Goal: Task Accomplishment & Management: Manage account settings

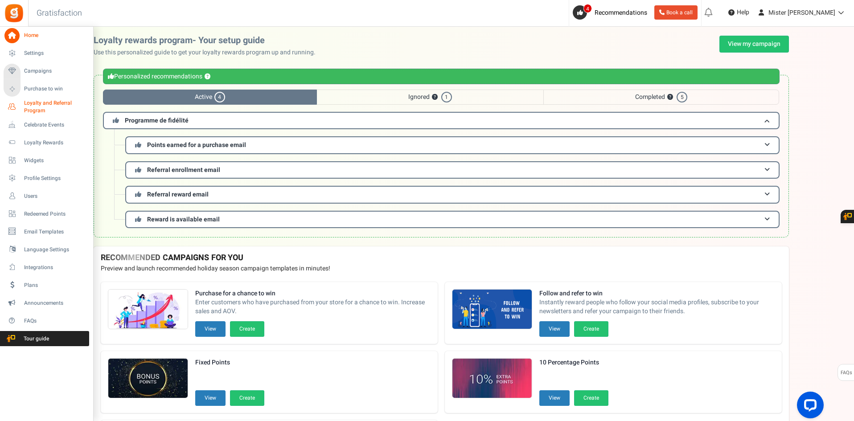
click at [11, 108] on icon at bounding box center [11, 106] width 15 height 15
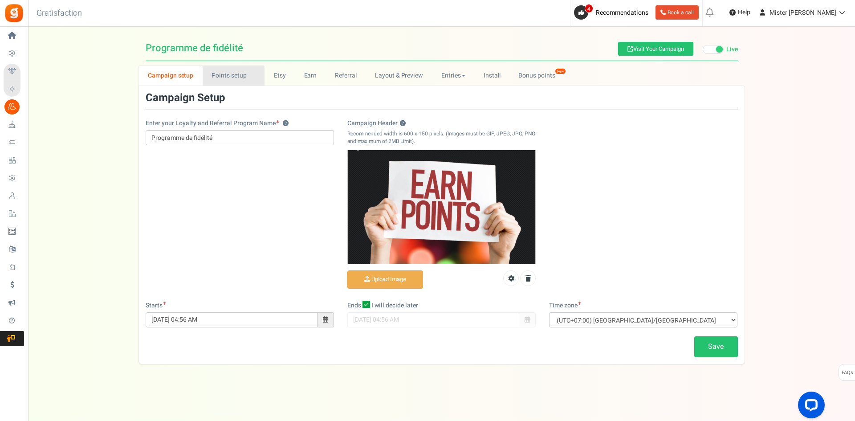
click at [225, 75] on link "Points setup New" at bounding box center [234, 75] width 62 height 20
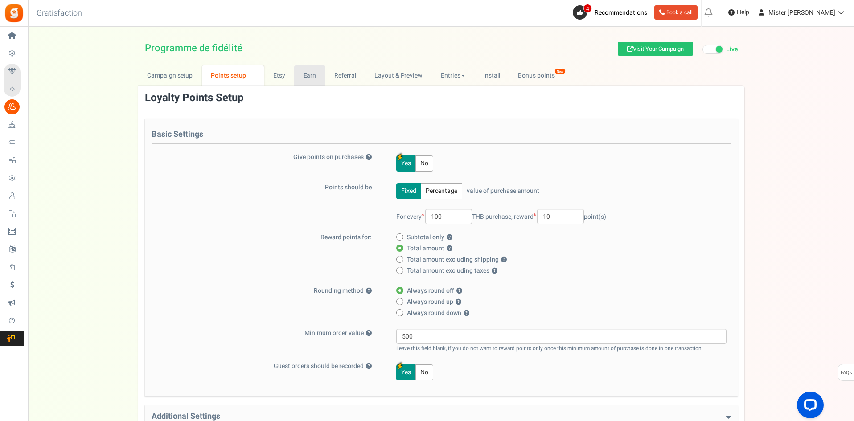
click at [308, 75] on link "Earn" at bounding box center [309, 75] width 31 height 20
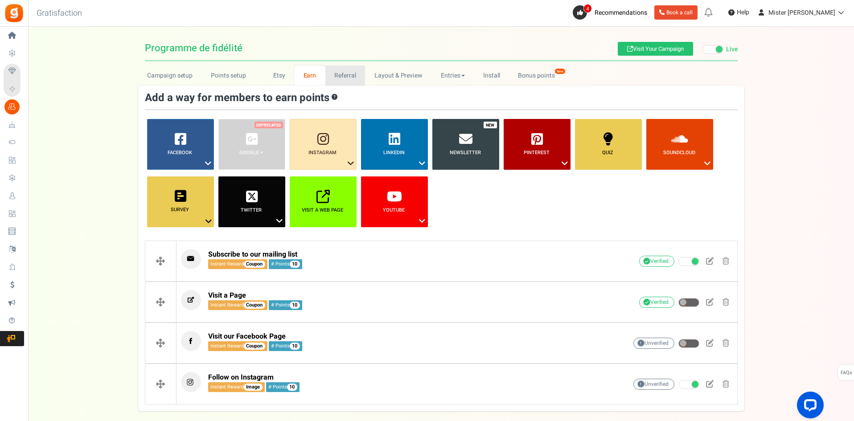
click at [352, 78] on link "Referral" at bounding box center [345, 75] width 40 height 20
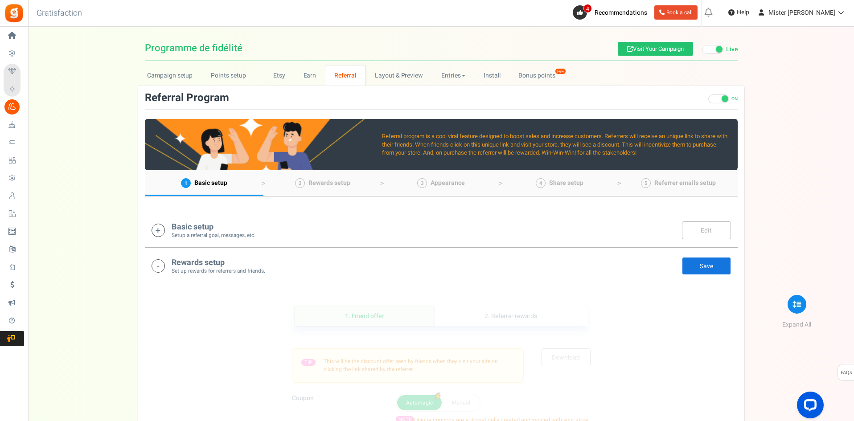
click at [159, 229] on icon at bounding box center [157, 230] width 13 height 13
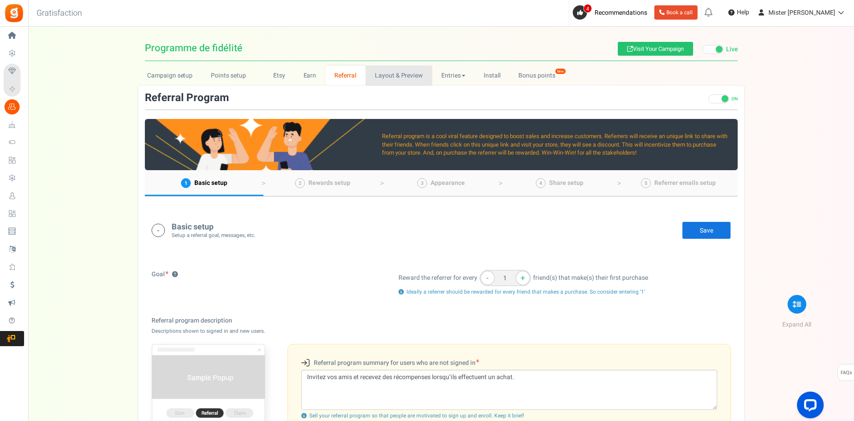
click at [397, 78] on link "Layout & Preview" at bounding box center [398, 75] width 66 height 20
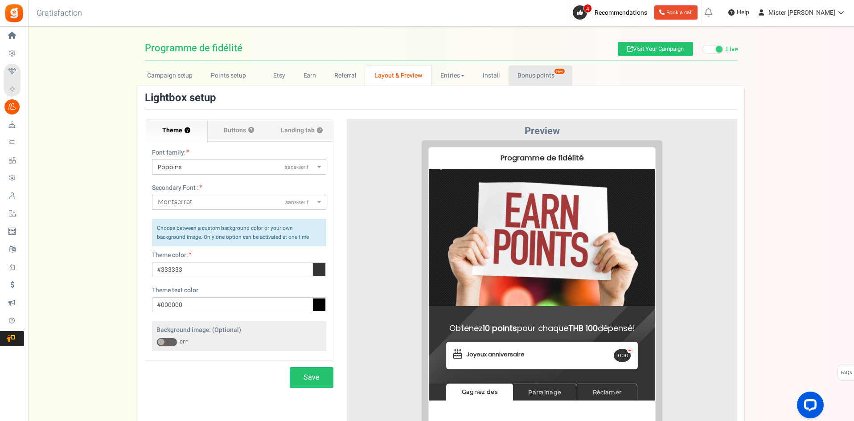
click at [543, 74] on link "Bonus points New" at bounding box center [540, 75] width 64 height 20
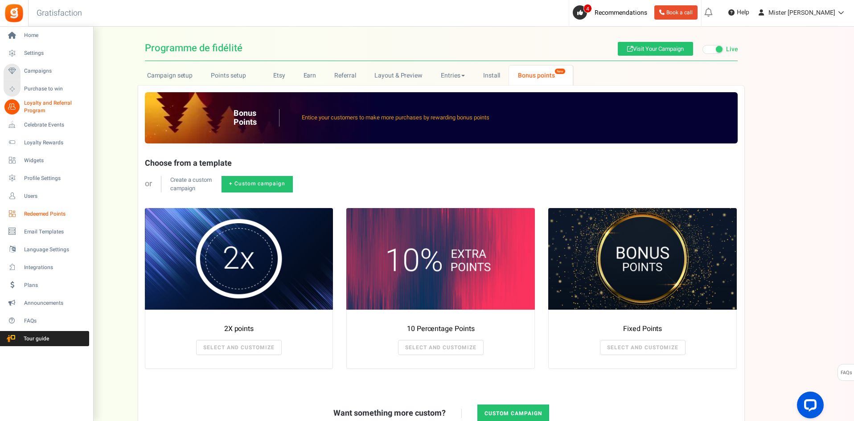
click at [12, 215] on icon at bounding box center [11, 213] width 15 height 15
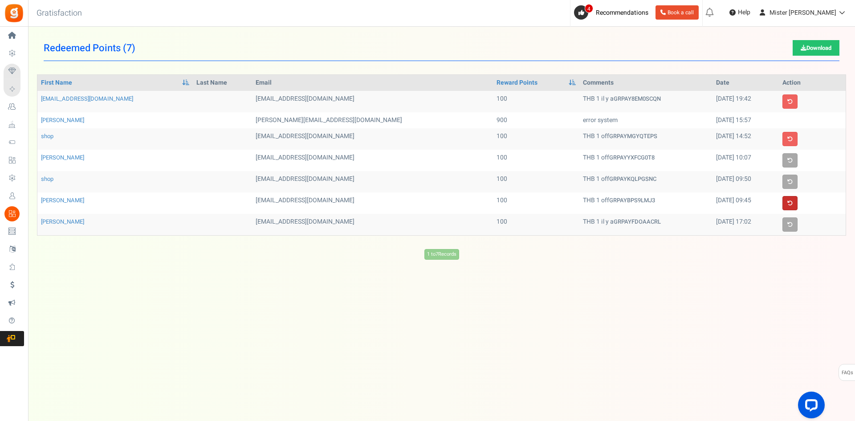
click at [794, 202] on link at bounding box center [790, 203] width 15 height 14
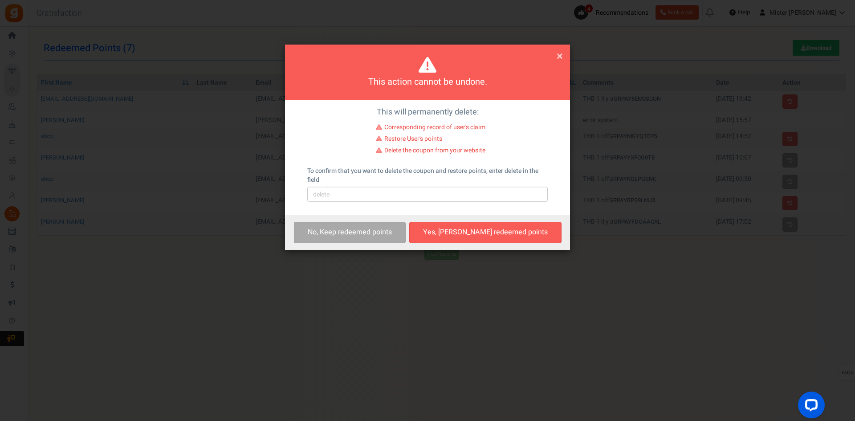
click at [558, 55] on span "×" at bounding box center [560, 56] width 6 height 17
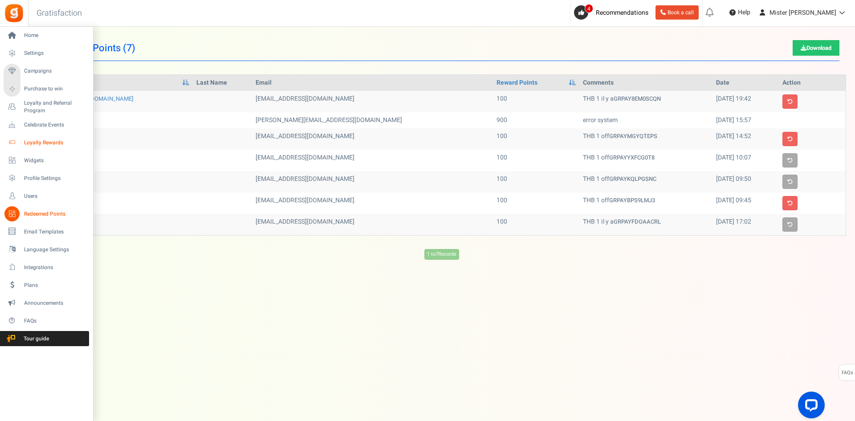
click at [32, 143] on span "Loyalty Rewards" at bounding box center [55, 143] width 62 height 8
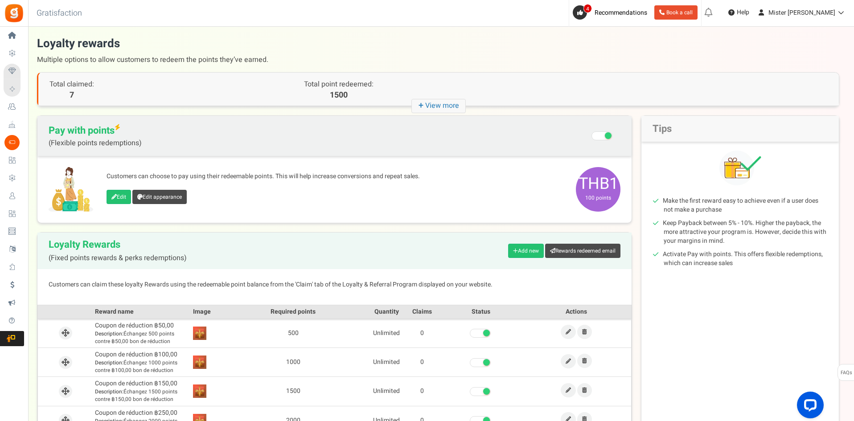
scroll to position [74, 0]
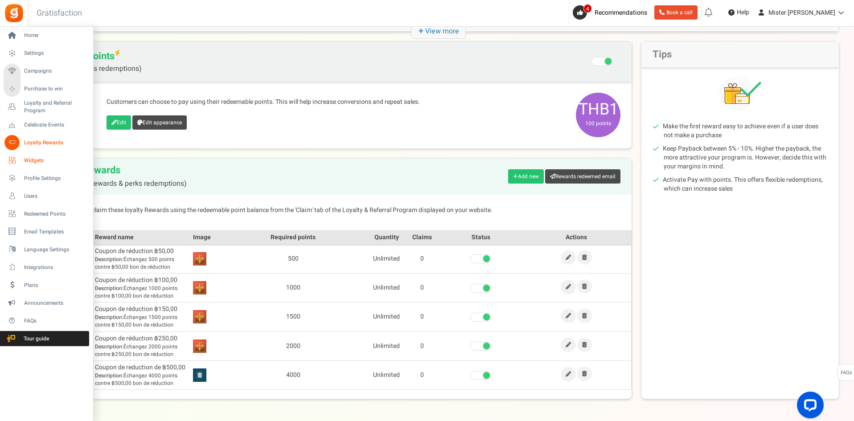
click at [22, 161] on link "Widgets" at bounding box center [47, 160] width 86 height 15
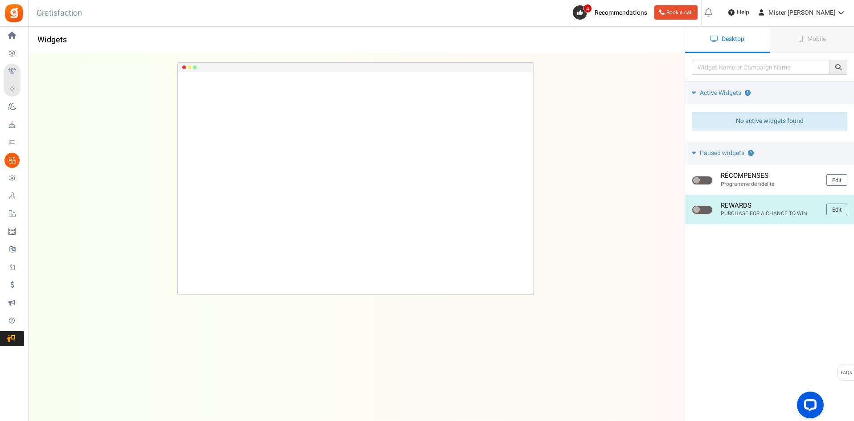
click at [763, 208] on h4 "REWARDS" at bounding box center [769, 206] width 99 height 8
click at [830, 207] on link "Edit" at bounding box center [836, 210] width 21 height 12
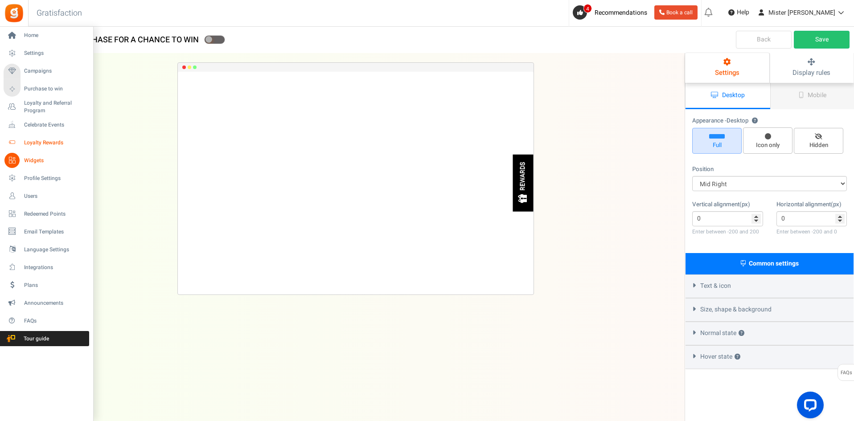
click at [13, 141] on icon at bounding box center [11, 142] width 15 height 15
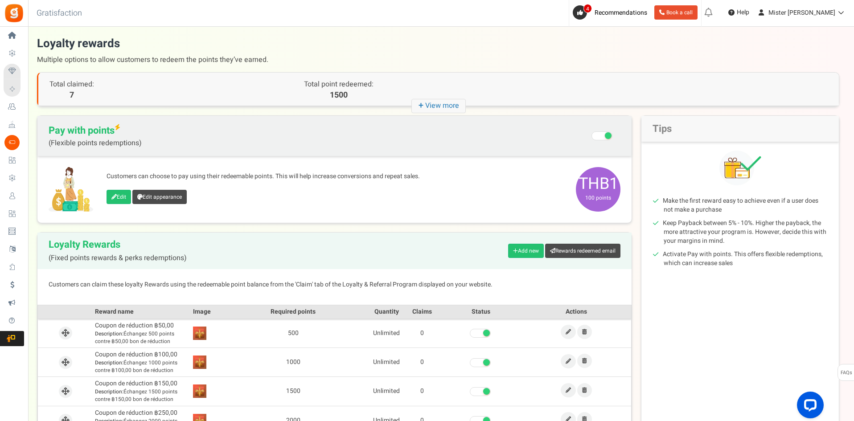
click at [434, 105] on icon "+ View more" at bounding box center [438, 106] width 54 height 14
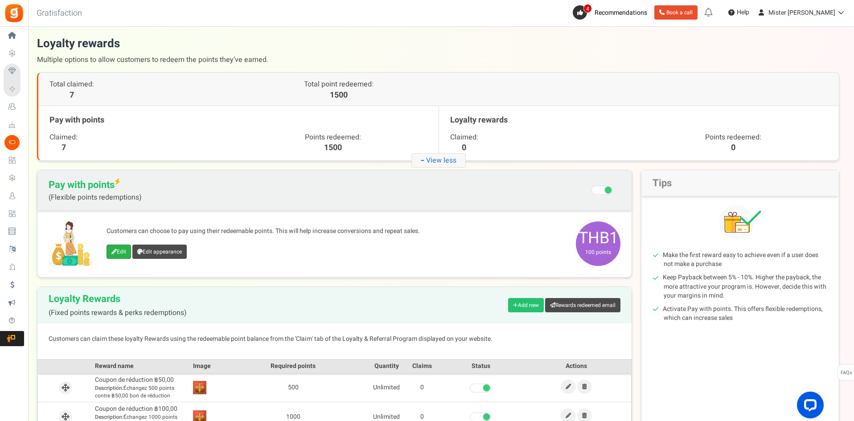
click at [117, 252] on link "Edit" at bounding box center [118, 252] width 25 height 14
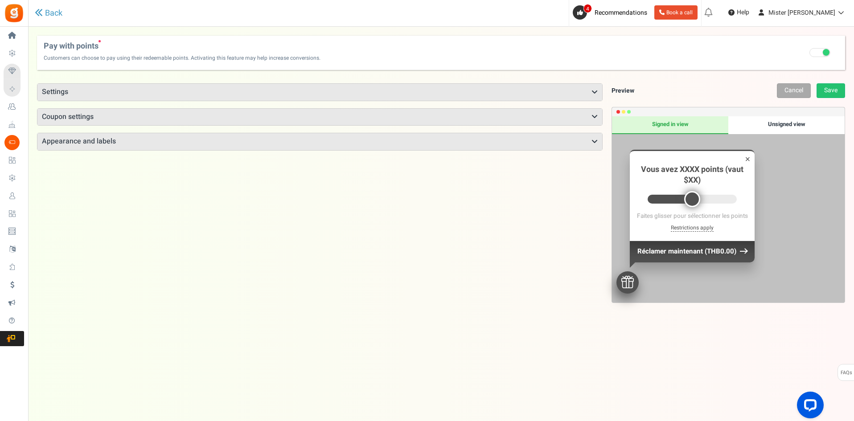
click at [51, 93] on h3 "Settings" at bounding box center [319, 92] width 565 height 17
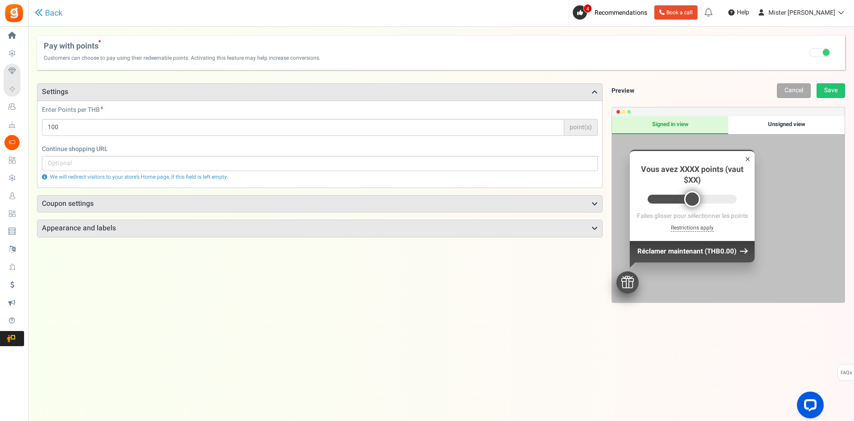
click at [88, 203] on h3 "Coupon settings" at bounding box center [319, 204] width 565 height 17
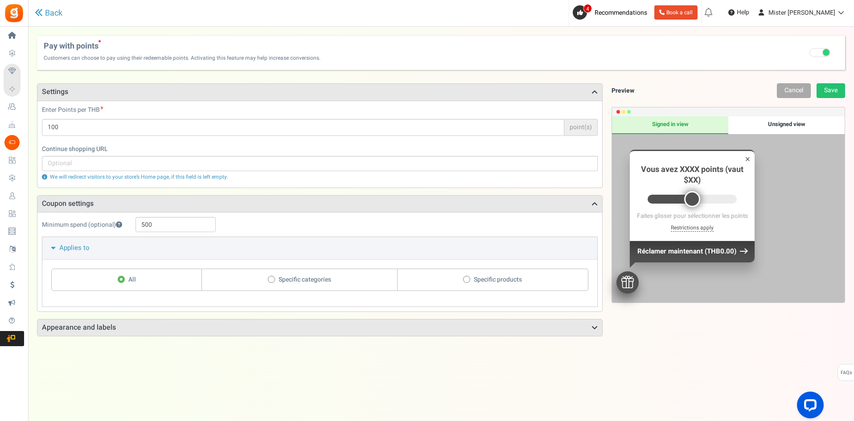
click at [90, 323] on h3 "Appearance and labels" at bounding box center [319, 327] width 565 height 17
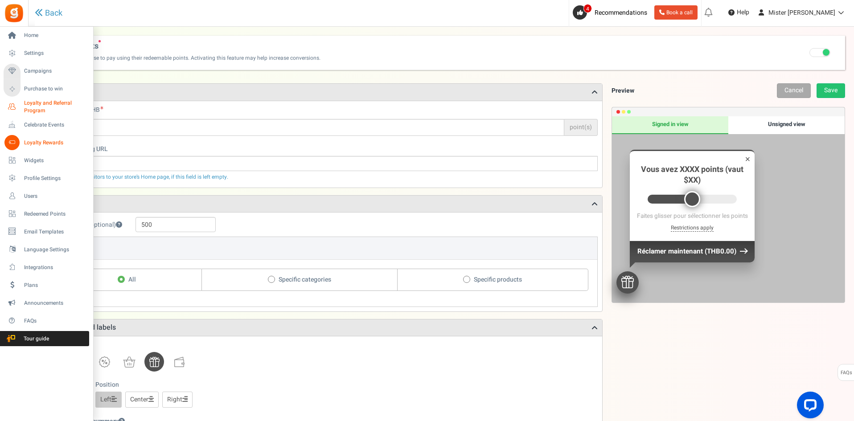
click at [41, 106] on span "Loyalty and Referral Program" at bounding box center [56, 106] width 65 height 15
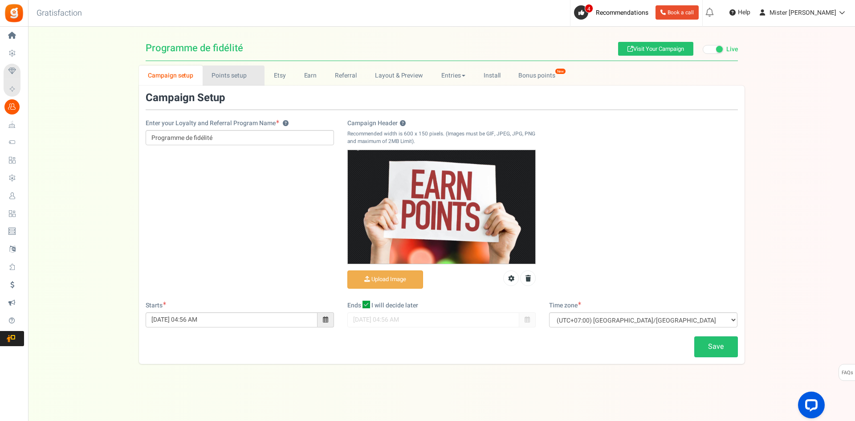
click at [225, 78] on link "Points setup New" at bounding box center [234, 75] width 62 height 20
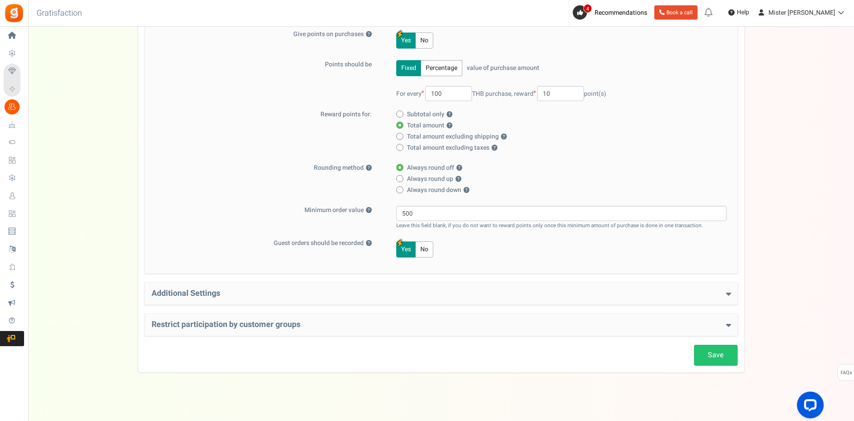
scroll to position [128, 0]
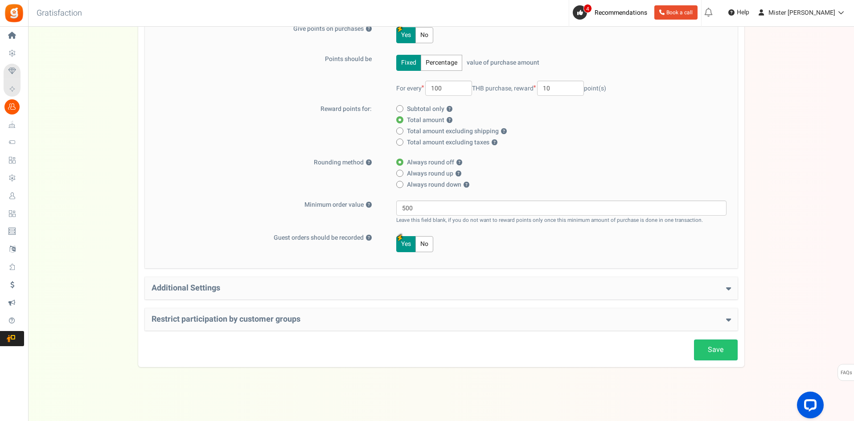
click at [223, 293] on div "Additional Settings Welcome Bonus ? Yes No Enter Welcome Points 100 Welcome Not…" at bounding box center [441, 288] width 593 height 22
